Goal: Information Seeking & Learning: Learn about a topic

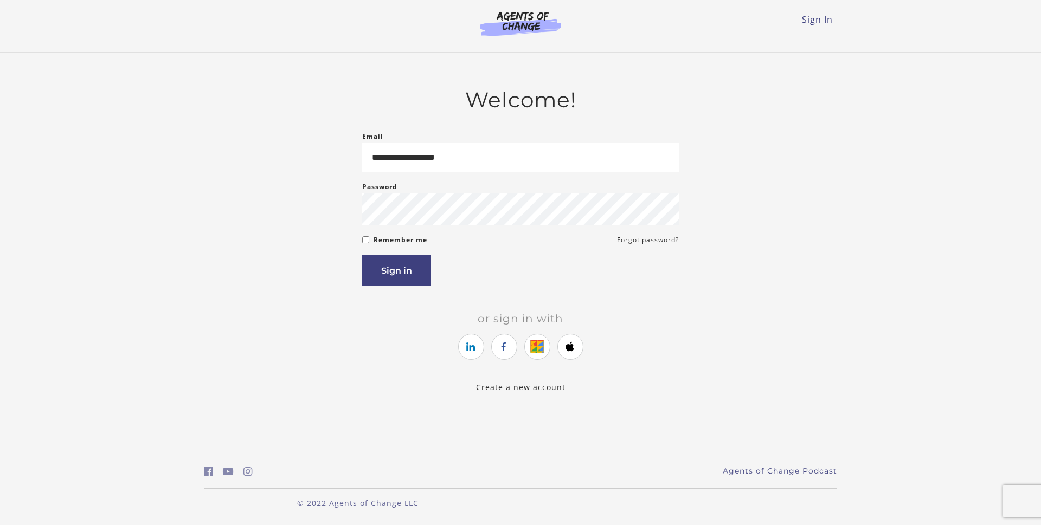
type input "**********"
click at [362, 255] on button "Sign in" at bounding box center [396, 270] width 69 height 31
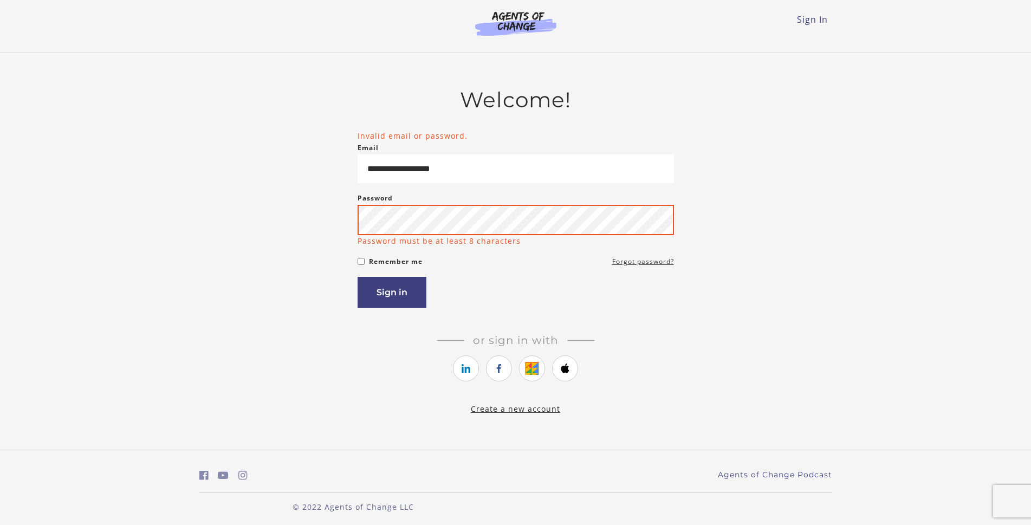
click at [358, 277] on button "Sign in" at bounding box center [392, 292] width 69 height 31
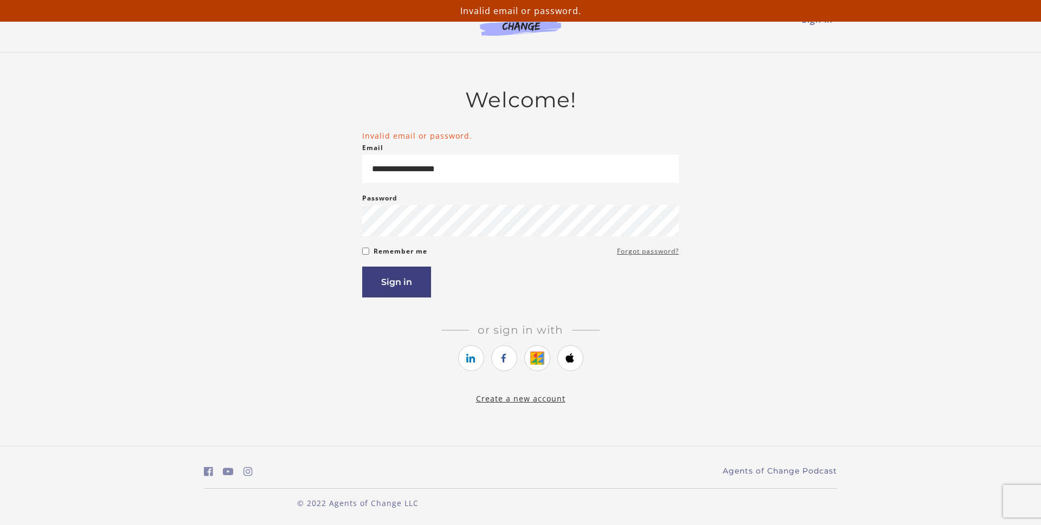
click at [661, 253] on link "Forgot password?" at bounding box center [648, 251] width 62 height 13
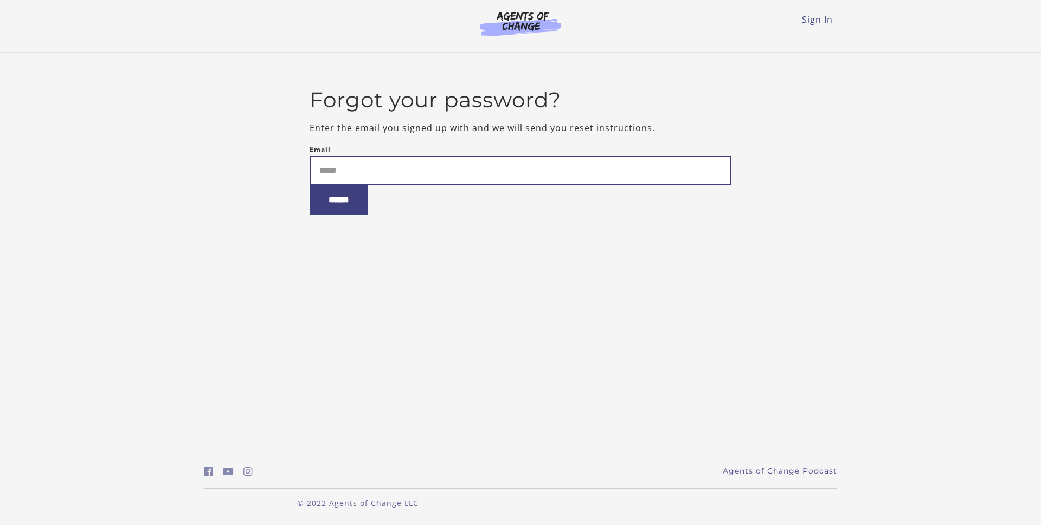
click at [410, 180] on input "Email" at bounding box center [520, 170] width 422 height 29
type input "**********"
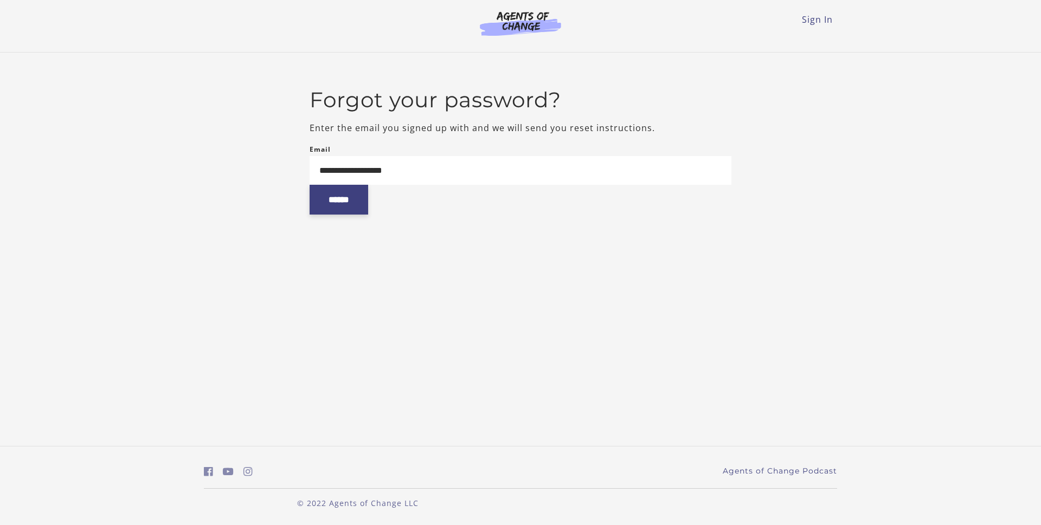
click at [339, 198] on input "******" at bounding box center [338, 200] width 59 height 30
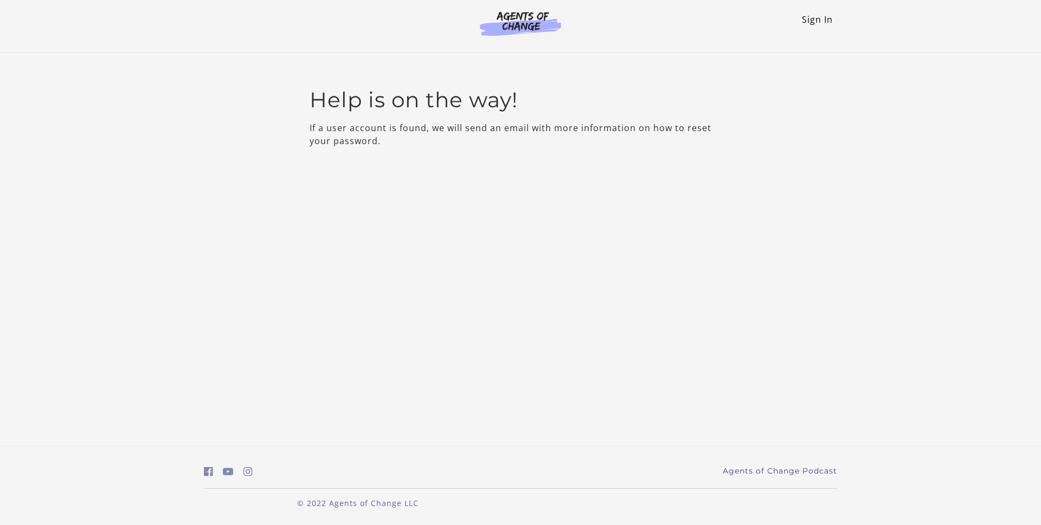
click at [803, 20] on link "Sign In" at bounding box center [817, 20] width 31 height 12
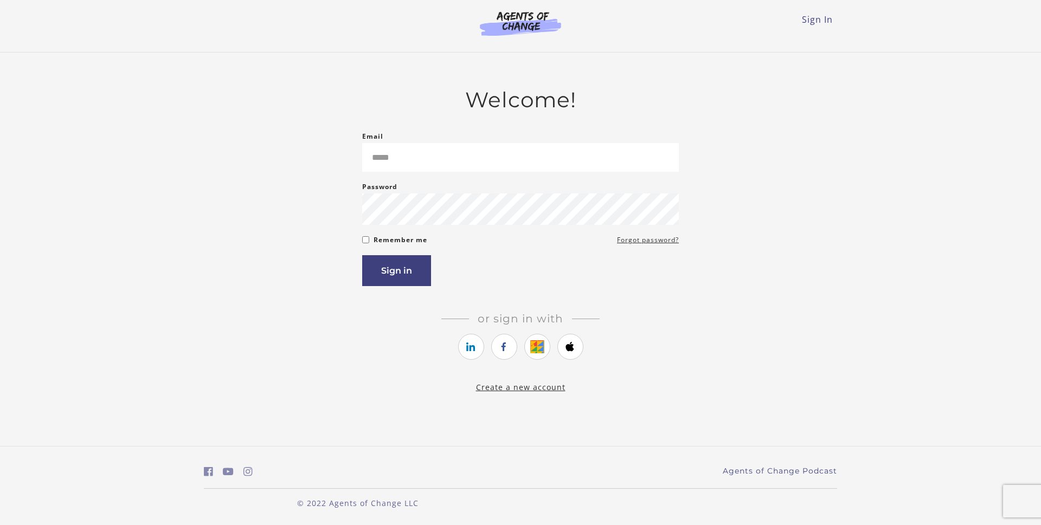
click at [530, 157] on input "Email" at bounding box center [520, 157] width 317 height 29
type input "**********"
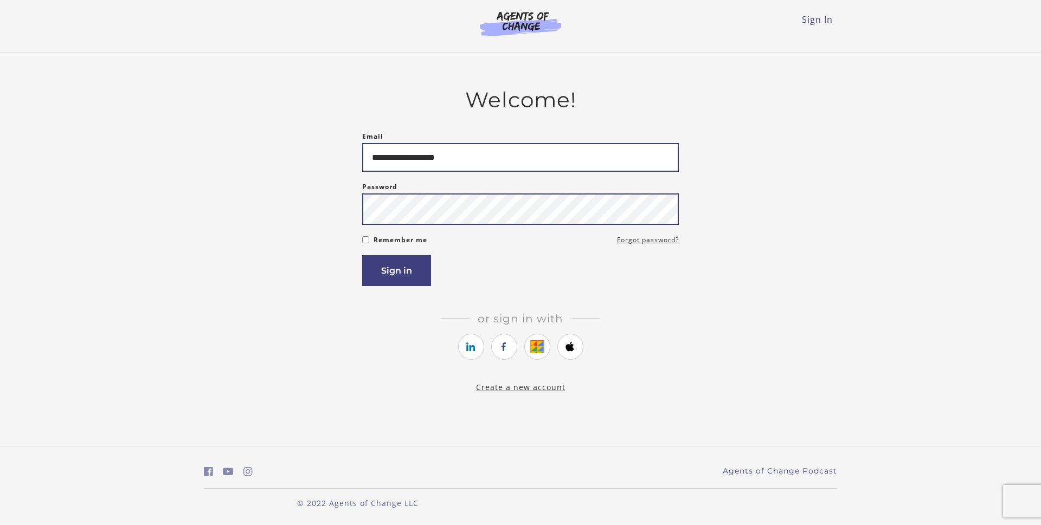
click at [362, 255] on button "Sign in" at bounding box center [396, 270] width 69 height 31
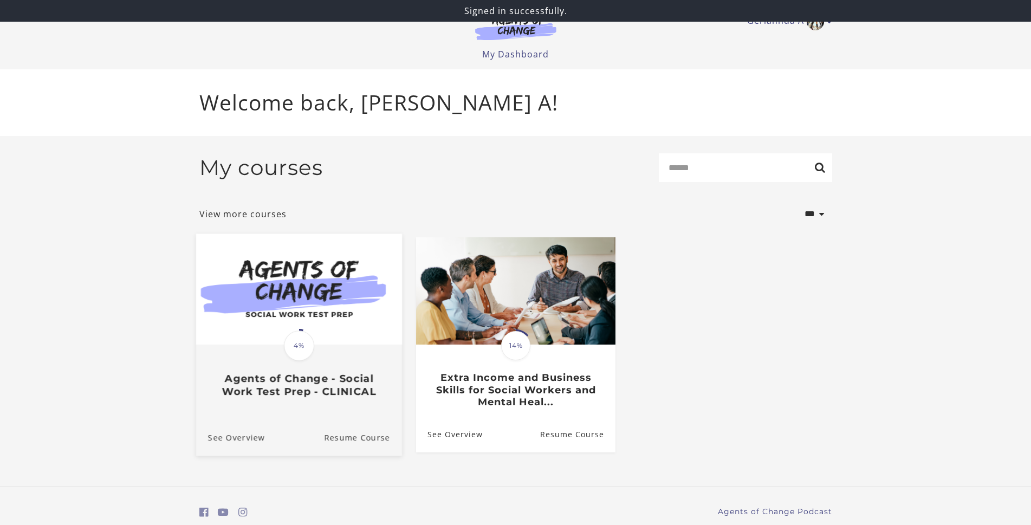
click at [242, 328] on img at bounding box center [299, 289] width 206 height 111
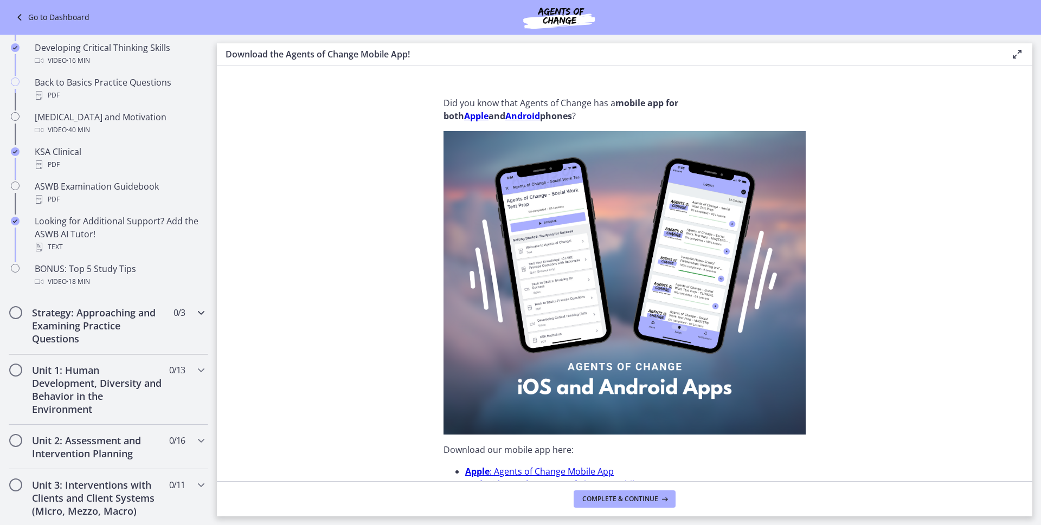
scroll to position [442, 0]
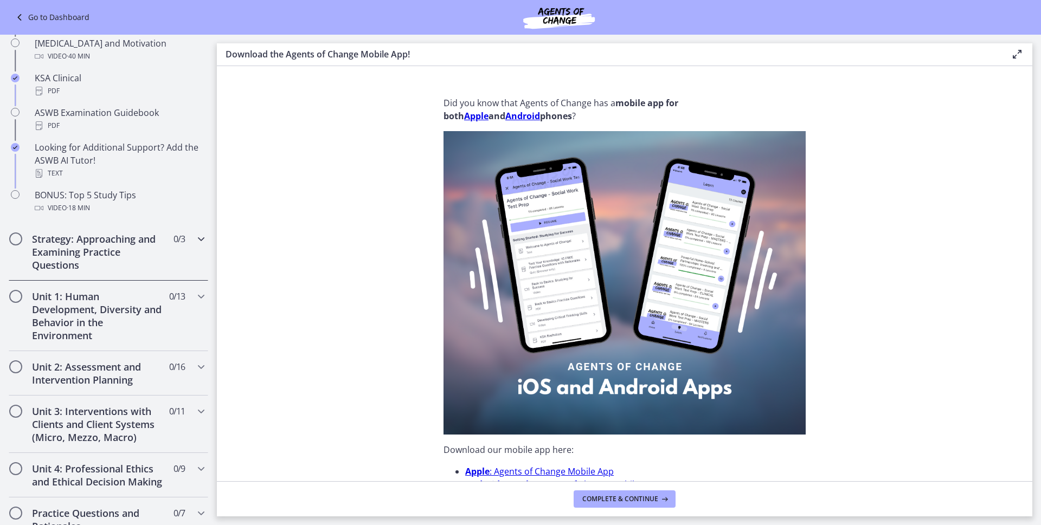
click at [85, 257] on h2 "Strategy: Approaching and Examining Practice Questions" at bounding box center [98, 252] width 132 height 39
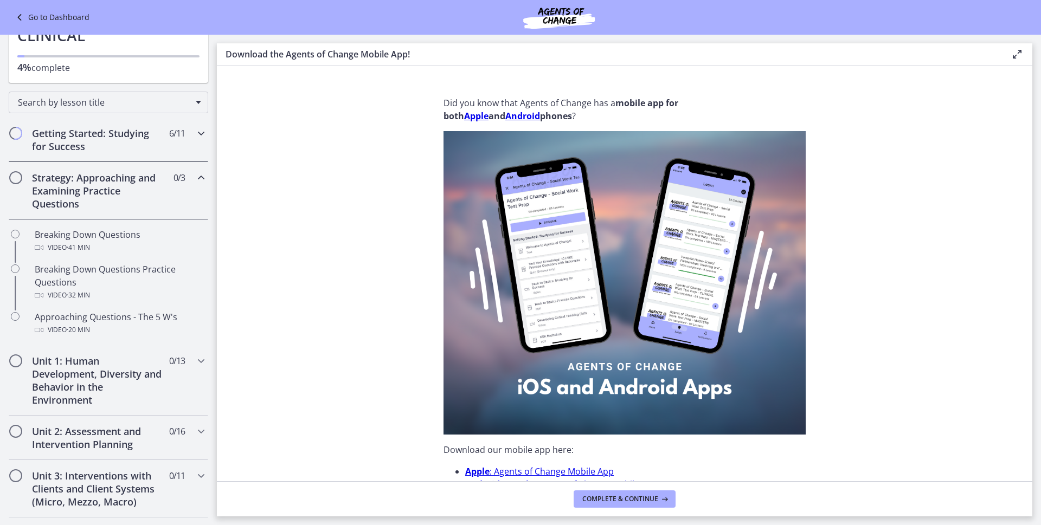
scroll to position [221, 0]
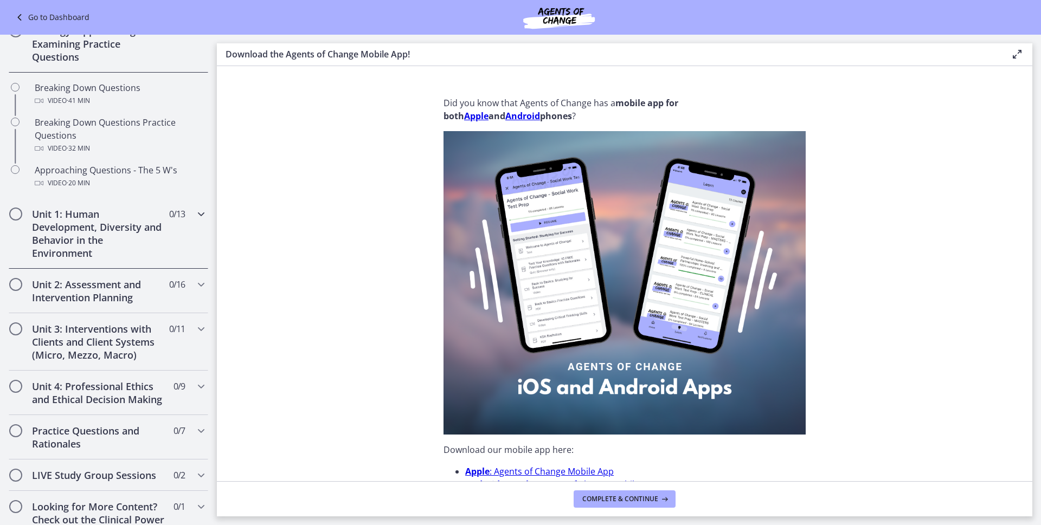
click at [135, 238] on h2 "Unit 1: Human Development, Diversity and Behavior in the Environment" at bounding box center [98, 234] width 132 height 52
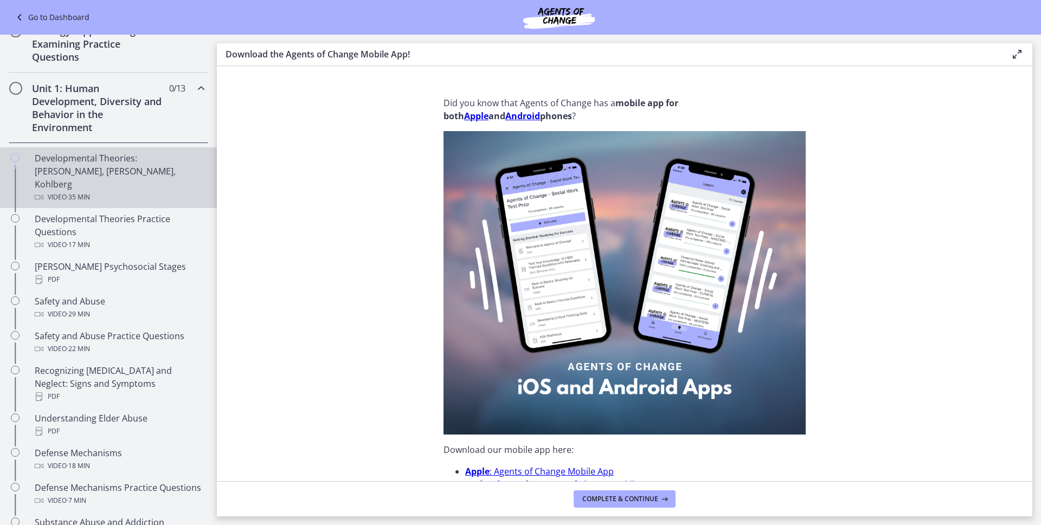
click at [101, 164] on div "Developmental Theories: Erikson, Piaget, Kohlberg Video · 35 min" at bounding box center [119, 178] width 169 height 52
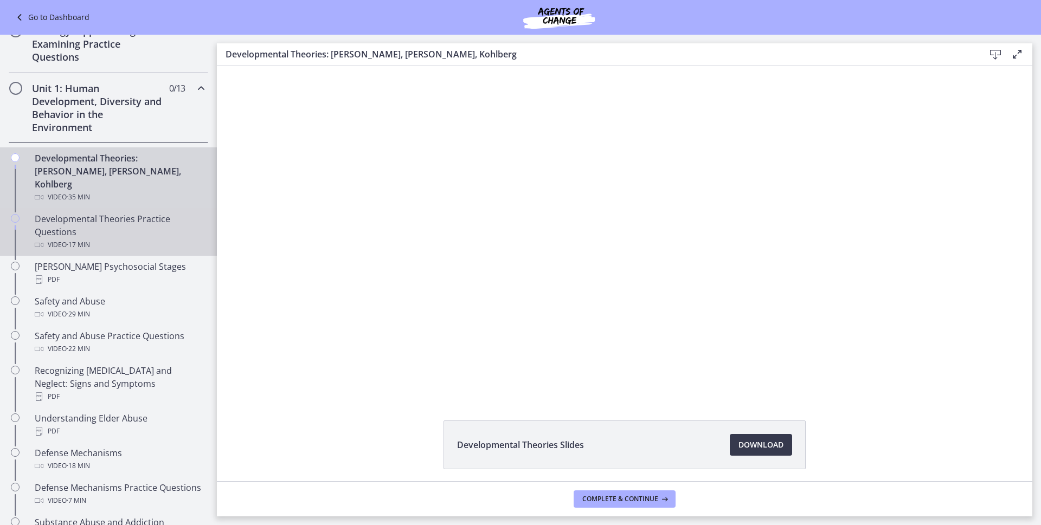
click at [53, 223] on div "Developmental Theories Practice Questions Video · 17 min" at bounding box center [119, 231] width 169 height 39
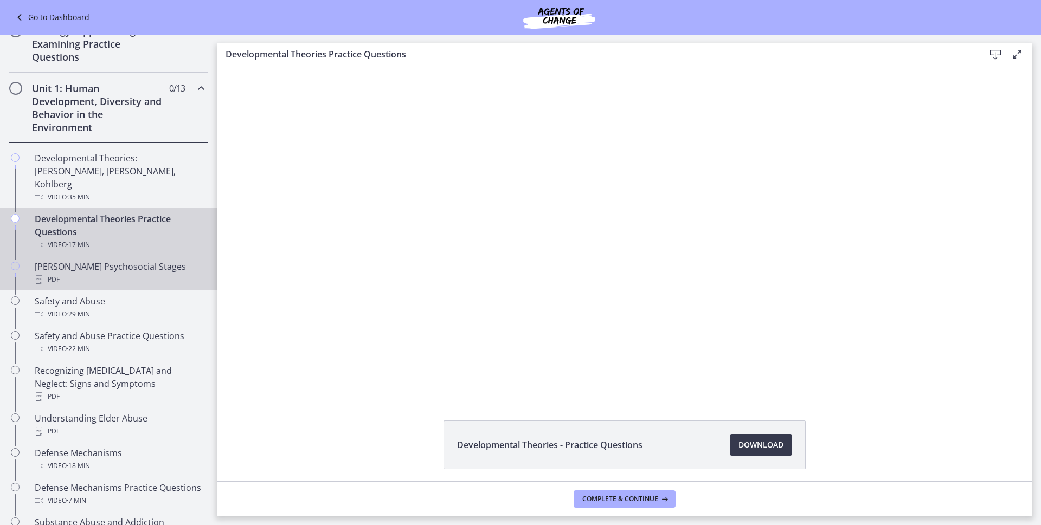
click at [48, 260] on div "Erikson's Psychosocial Stages PDF" at bounding box center [119, 273] width 169 height 26
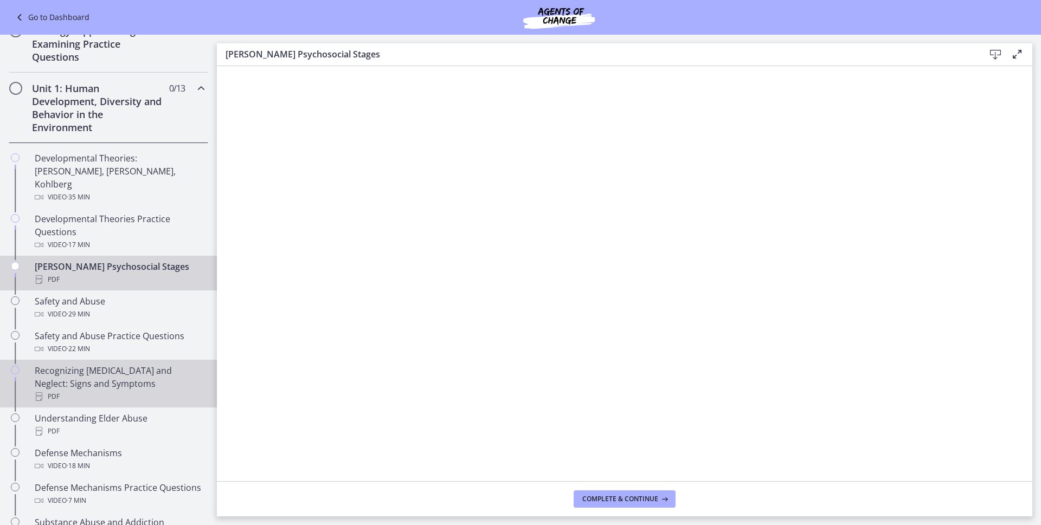
click at [75, 390] on div "PDF" at bounding box center [119, 396] width 169 height 13
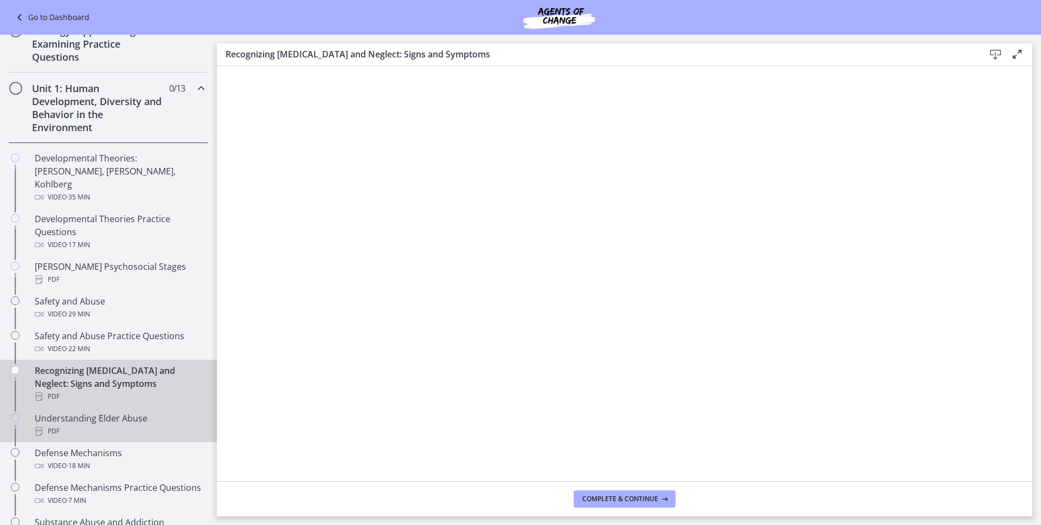
click at [61, 412] on div "Understanding Elder Abuse PDF" at bounding box center [119, 425] width 169 height 26
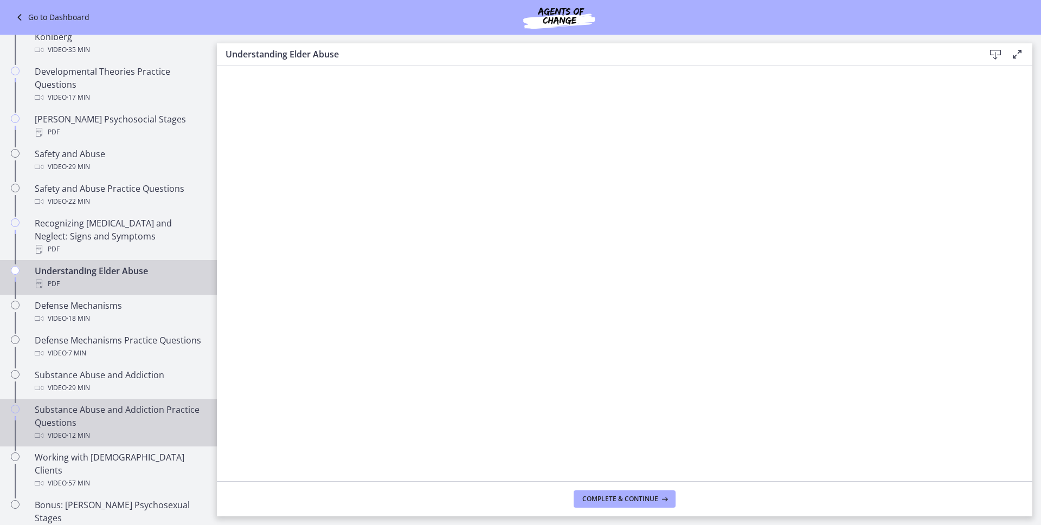
scroll to position [294, 0]
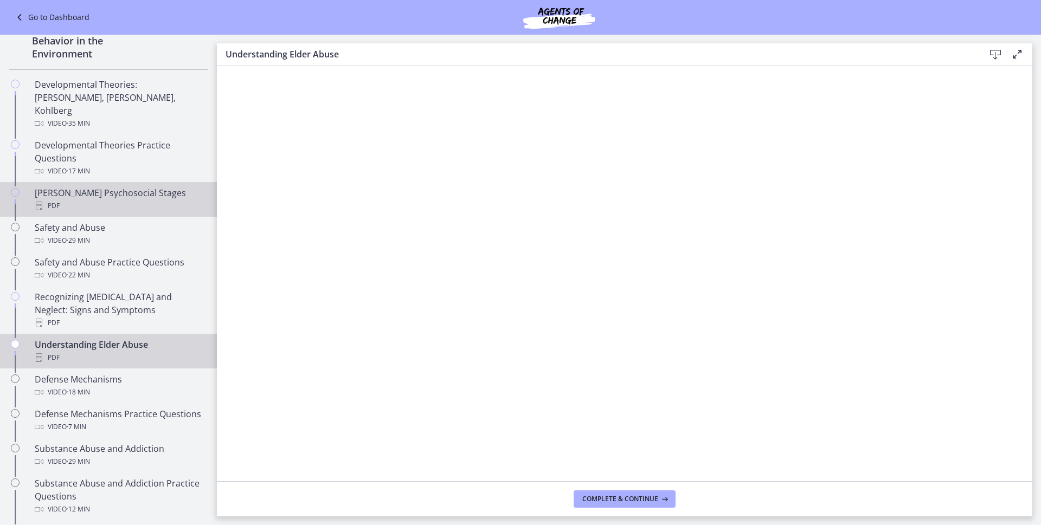
click at [100, 199] on div "PDF" at bounding box center [119, 205] width 169 height 13
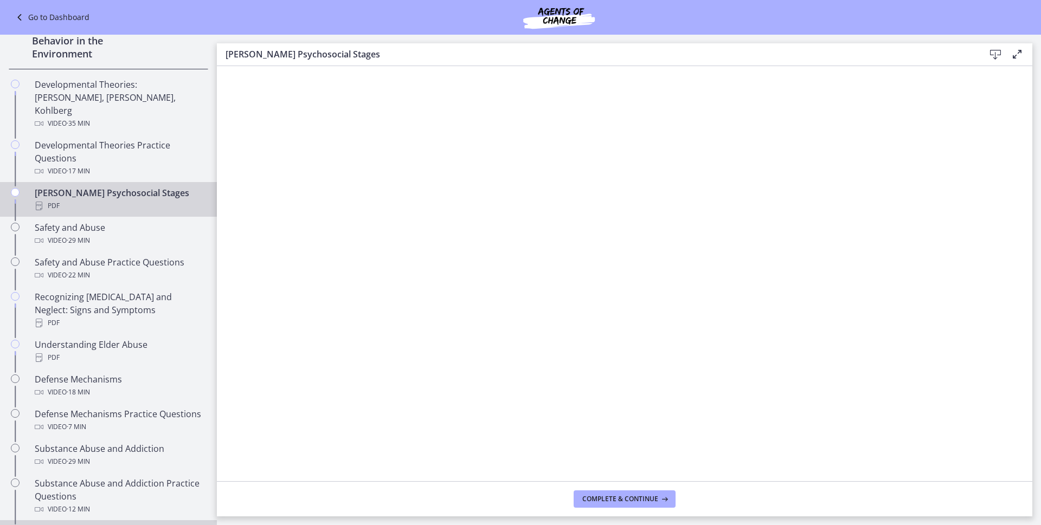
scroll to position [221, 0]
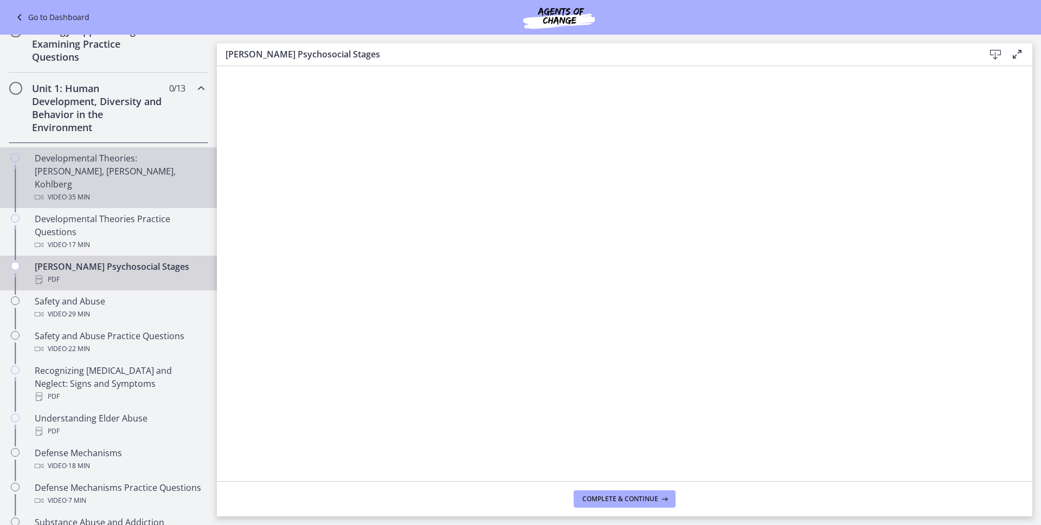
click at [94, 170] on div "Developmental Theories: Erikson, Piaget, Kohlberg Video · 35 min" at bounding box center [119, 178] width 169 height 52
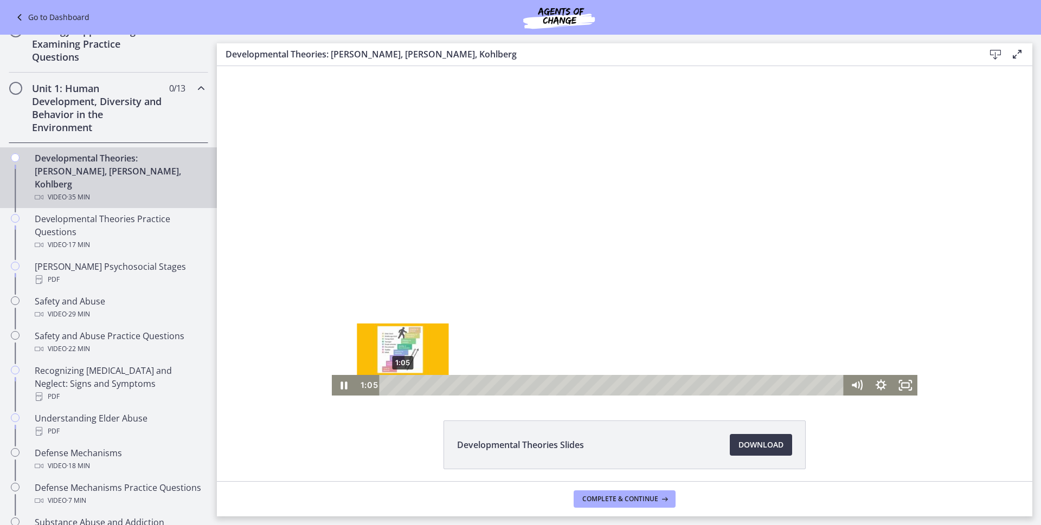
click at [398, 385] on div "1:05" at bounding box center [613, 385] width 449 height 21
drag, startPoint x: 411, startPoint y: 384, endPoint x: 427, endPoint y: 385, distance: 15.2
click at [428, 385] on div "Playbar" at bounding box center [431, 385] width 7 height 7
click at [877, 386] on icon "Show settings menu" at bounding box center [880, 385] width 29 height 25
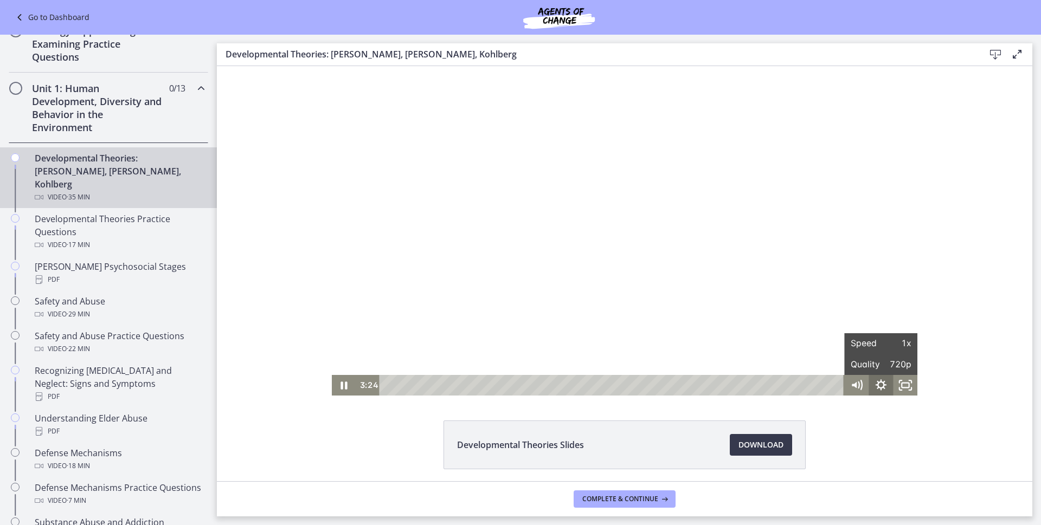
click at [877, 386] on icon "Hide settings menu" at bounding box center [880, 385] width 24 height 21
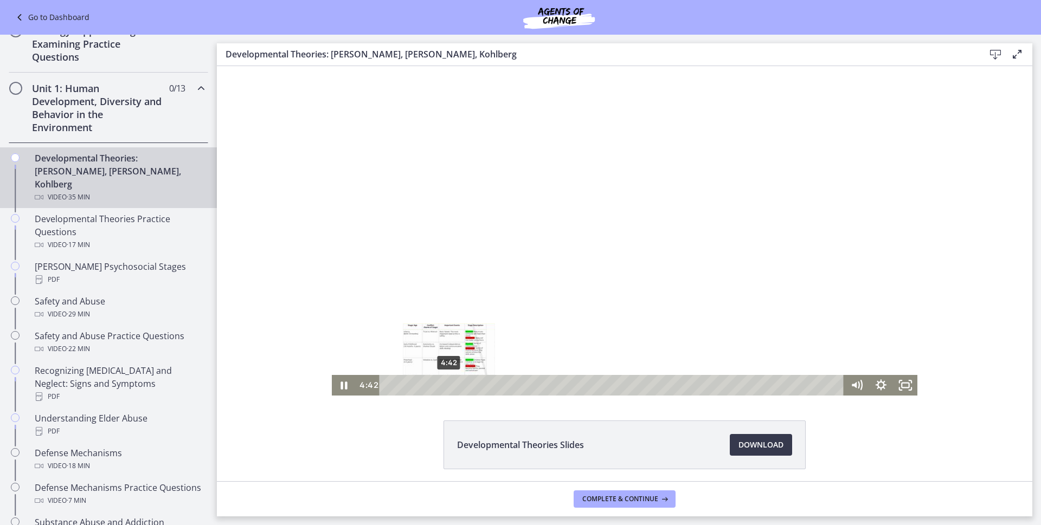
drag, startPoint x: 437, startPoint y: 385, endPoint x: 444, endPoint y: 384, distance: 7.8
click at [446, 384] on div "Playbar" at bounding box center [449, 385] width 7 height 7
drag, startPoint x: 444, startPoint y: 384, endPoint x: 453, endPoint y: 383, distance: 8.7
click at [454, 383] on div "Playbar" at bounding box center [457, 385] width 7 height 7
click at [463, 379] on div "6:10" at bounding box center [613, 385] width 449 height 21
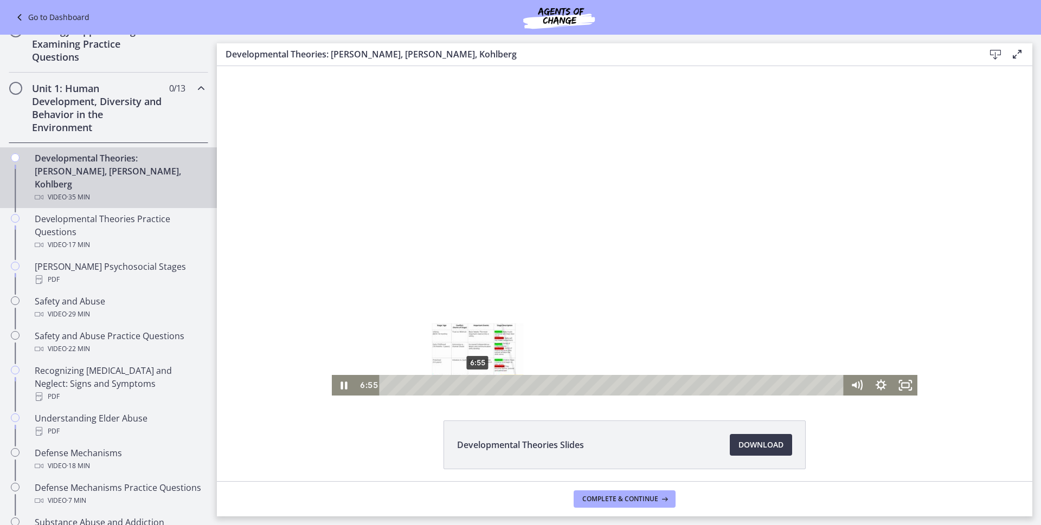
click at [474, 378] on div "6:55" at bounding box center [613, 385] width 449 height 21
click at [487, 380] on div "8:01" at bounding box center [613, 385] width 449 height 21
drag, startPoint x: 487, startPoint y: 384, endPoint x: 499, endPoint y: 382, distance: 12.6
click at [500, 382] on div "Playbar" at bounding box center [503, 385] width 7 height 7
drag, startPoint x: 508, startPoint y: 388, endPoint x: 526, endPoint y: 385, distance: 17.5
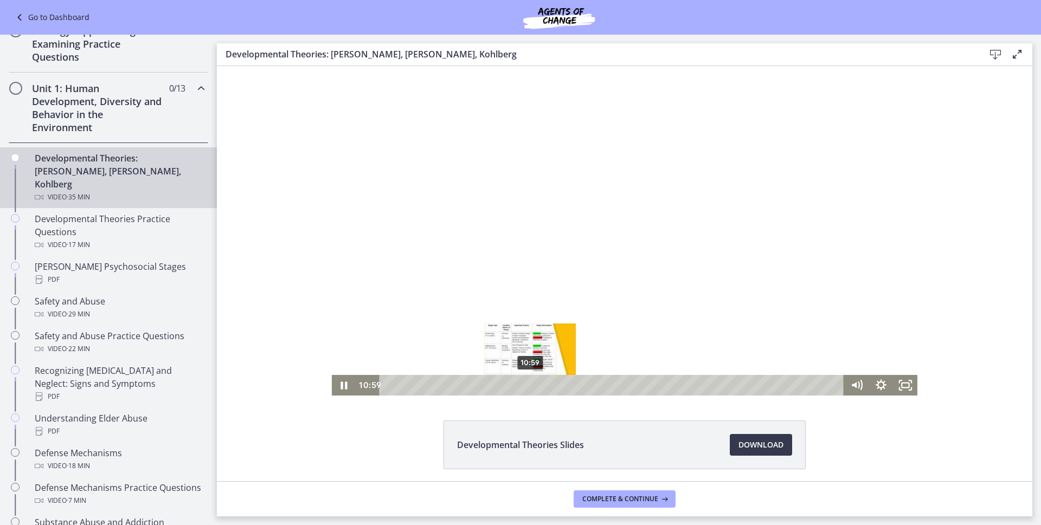
click at [527, 385] on div "Playbar" at bounding box center [530, 385] width 7 height 7
drag, startPoint x: 526, startPoint y: 385, endPoint x: 533, endPoint y: 383, distance: 7.9
click at [534, 383] on div "Playbar" at bounding box center [537, 385] width 7 height 7
drag, startPoint x: 533, startPoint y: 383, endPoint x: 539, endPoint y: 381, distance: 6.3
click at [540, 382] on div "Playbar" at bounding box center [543, 385] width 7 height 7
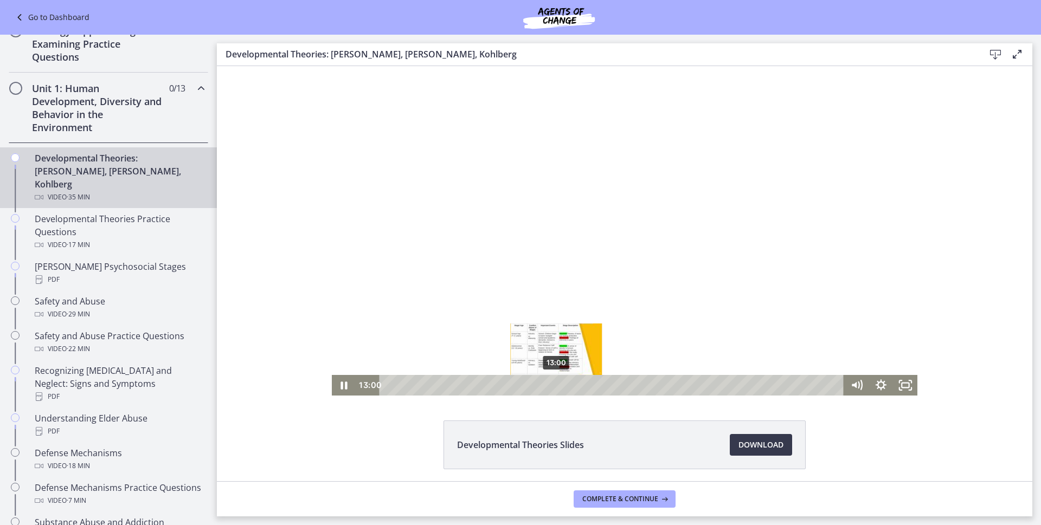
drag, startPoint x: 540, startPoint y: 383, endPoint x: 552, endPoint y: 384, distance: 11.5
click at [552, 384] on div "Playbar" at bounding box center [555, 385] width 7 height 7
drag, startPoint x: 552, startPoint y: 384, endPoint x: 561, endPoint y: 383, distance: 9.4
click at [562, 383] on div "Playbar" at bounding box center [565, 385] width 7 height 7
drag, startPoint x: 559, startPoint y: 382, endPoint x: 569, endPoint y: 382, distance: 10.3
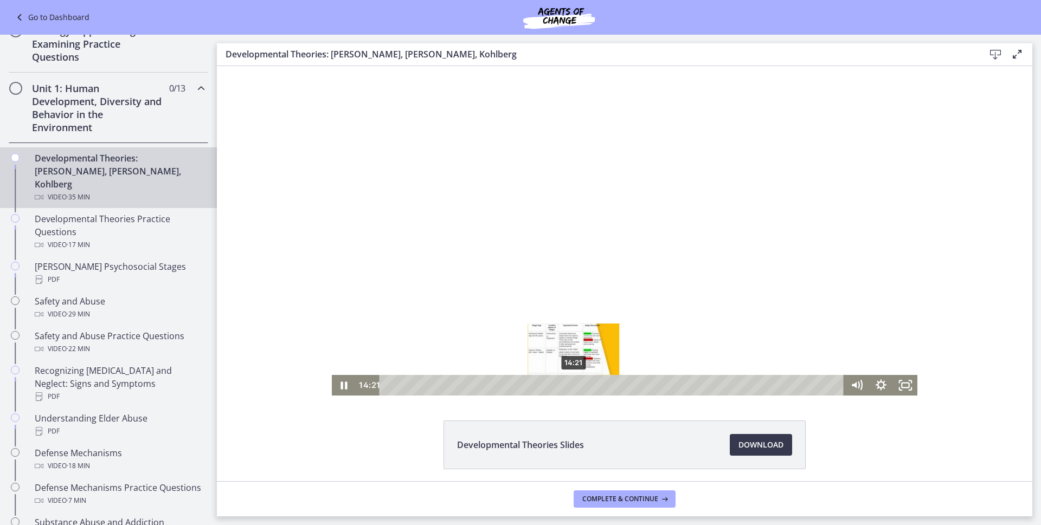
click at [570, 382] on div "Playbar" at bounding box center [573, 385] width 7 height 7
drag, startPoint x: 575, startPoint y: 387, endPoint x: 586, endPoint y: 385, distance: 11.6
click at [587, 385] on div "Playbar" at bounding box center [590, 385] width 7 height 7
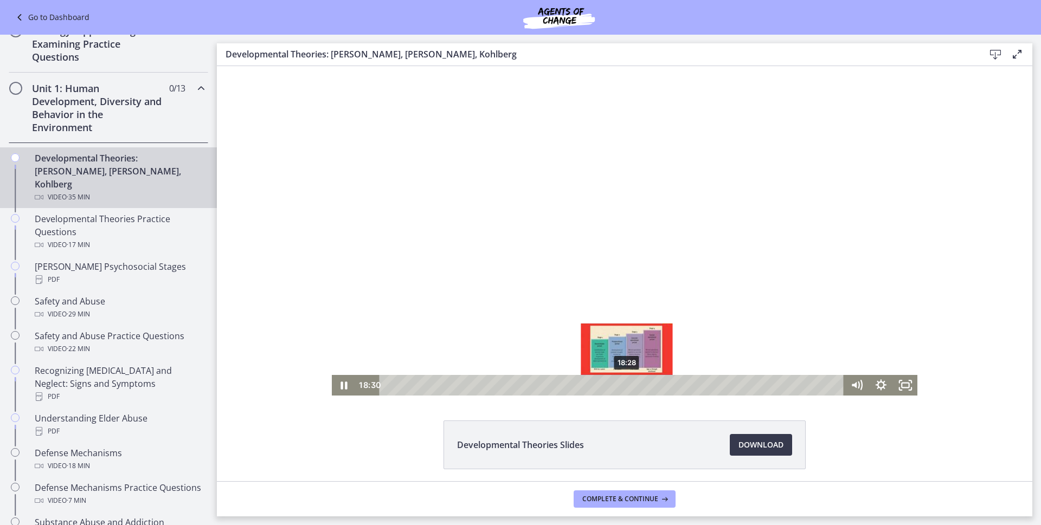
click at [622, 380] on div "18:28" at bounding box center [613, 385] width 449 height 21
click at [340, 388] on icon "Pause" at bounding box center [344, 385] width 8 height 9
click at [334, 390] on icon "Play Video" at bounding box center [344, 385] width 29 height 25
drag, startPoint x: 620, startPoint y: 385, endPoint x: 644, endPoint y: 386, distance: 24.4
click at [645, 386] on div "Playbar" at bounding box center [648, 385] width 7 height 7
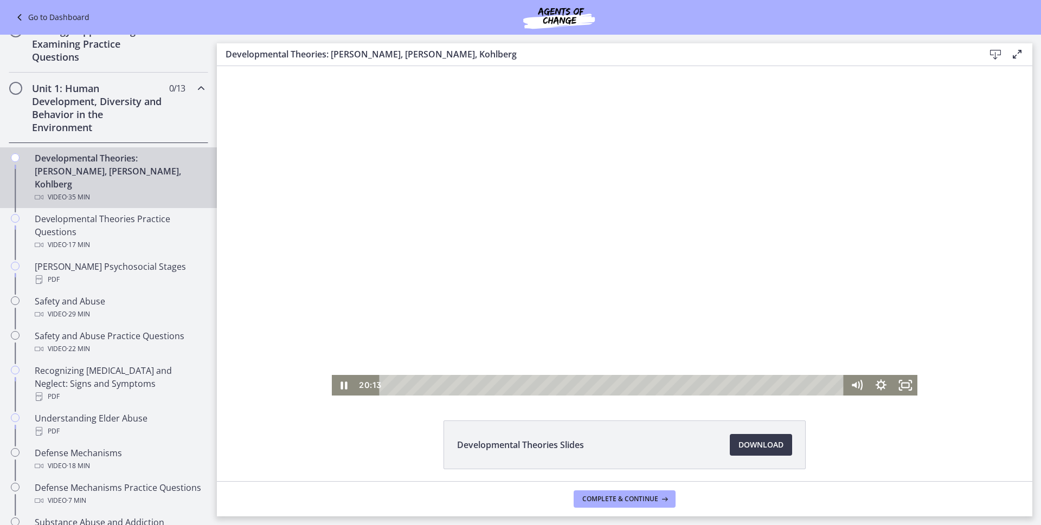
click at [526, 207] on div at bounding box center [625, 231] width 586 height 330
